Goal: Task Accomplishment & Management: Manage account settings

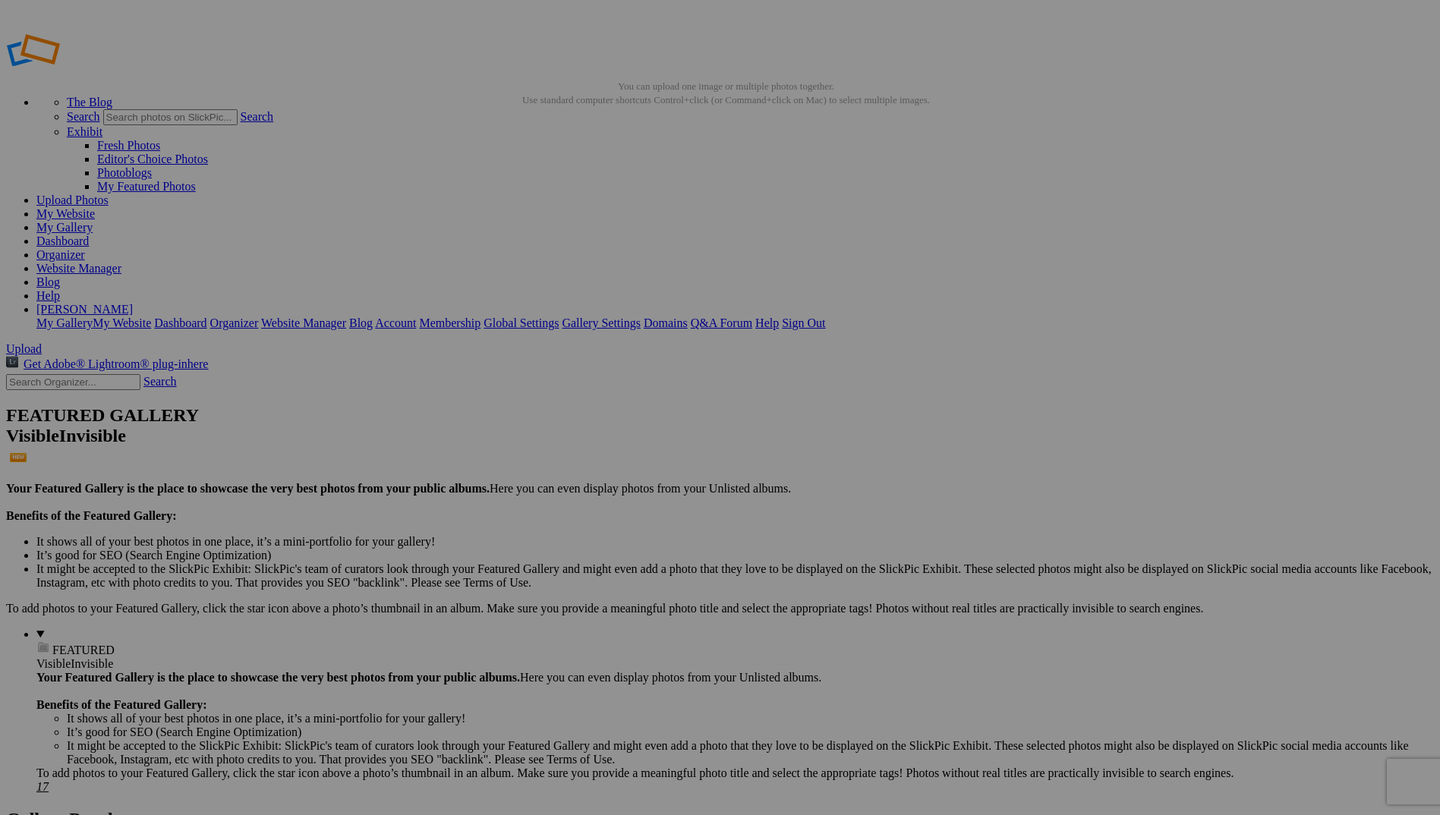
type input "Pink Game, Photos by Bowerbird Photography"
click at [585, 484] on span "Create" at bounding box center [569, 490] width 32 height 13
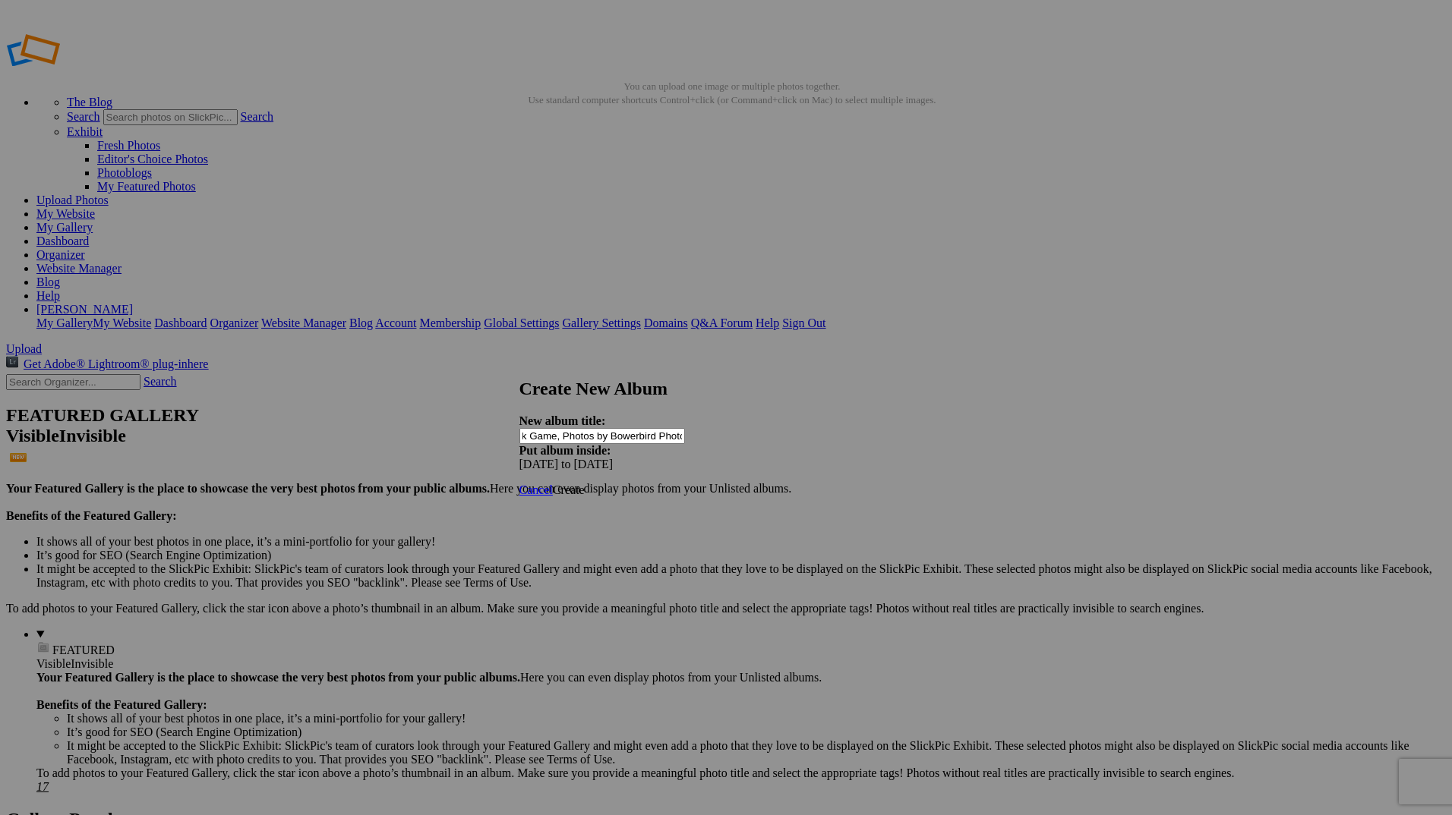
scroll to position [0, 0]
